Goal: Task Accomplishment & Management: Manage account settings

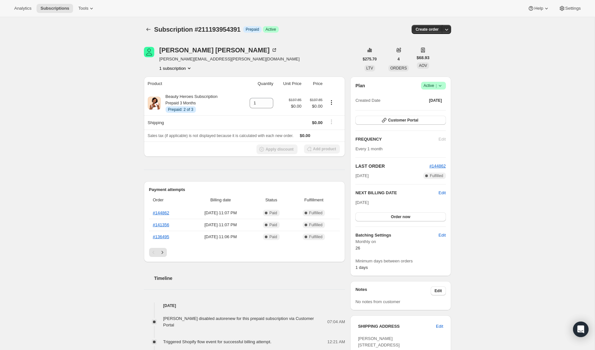
click at [439, 86] on icon at bounding box center [439, 86] width 3 height 2
click at [434, 108] on span "Cancel subscription" at bounding box center [431, 109] width 37 height 5
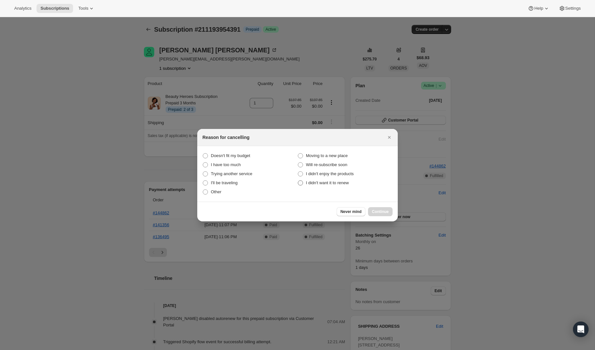
click at [319, 182] on span "I didn't want it to renew" at bounding box center [327, 182] width 43 height 5
click at [298, 181] on "I didn't want it to renew" at bounding box center [298, 180] width 0 height 0
radio "true"
click at [375, 210] on span "Continue" at bounding box center [380, 211] width 17 height 5
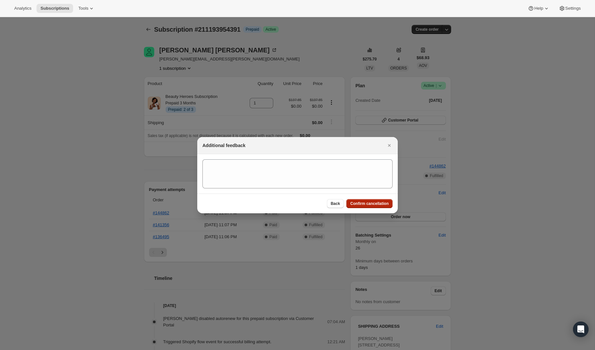
click at [364, 203] on span "Confirm cancellation" at bounding box center [369, 203] width 38 height 5
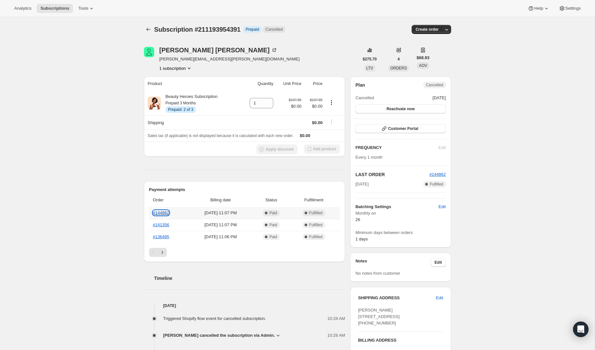
click at [163, 213] on link "#144862" at bounding box center [161, 212] width 16 height 5
